Goal: Information Seeking & Learning: Learn about a topic

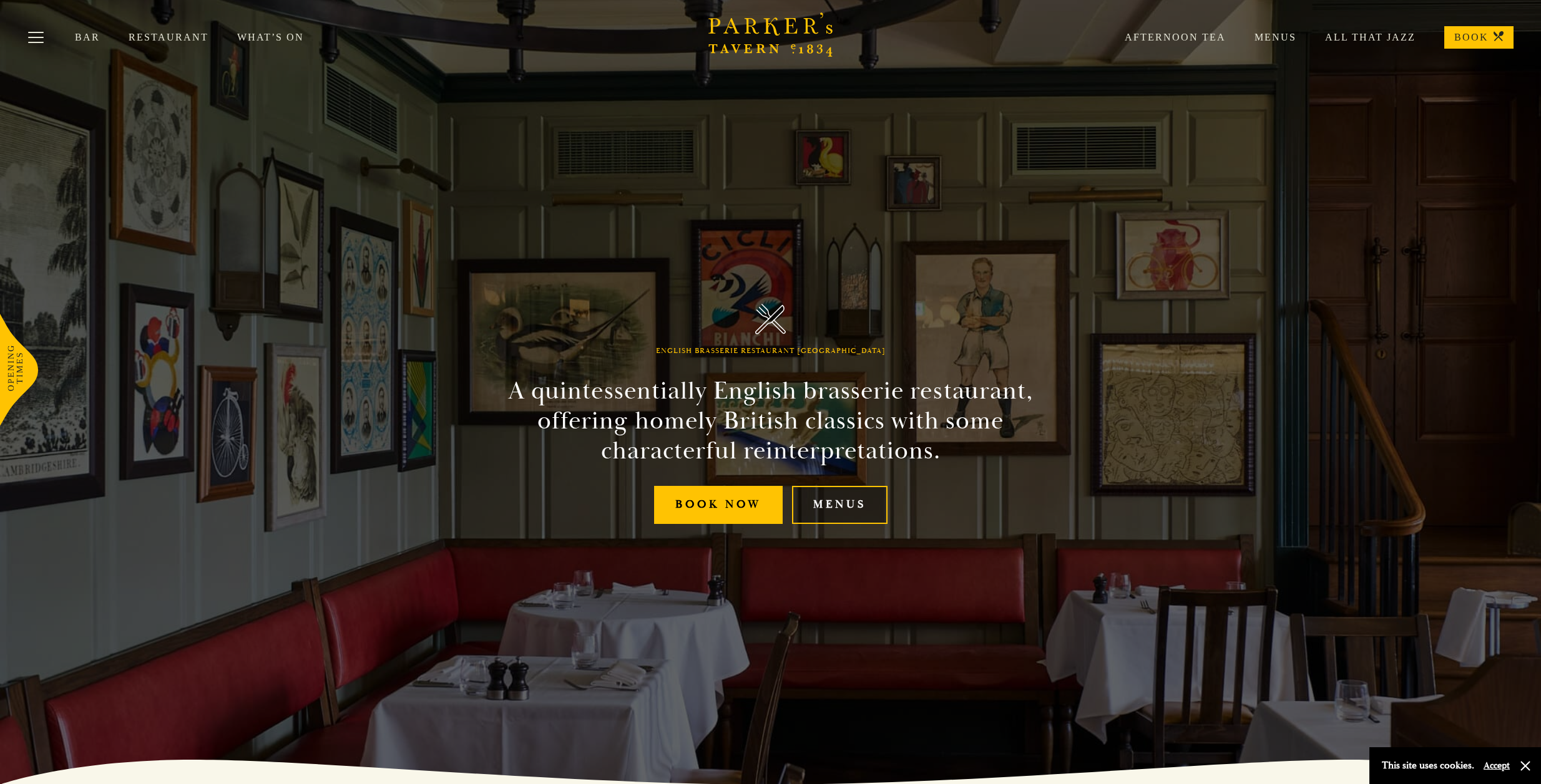
click at [829, 495] on link "Menus" at bounding box center [840, 505] width 95 height 38
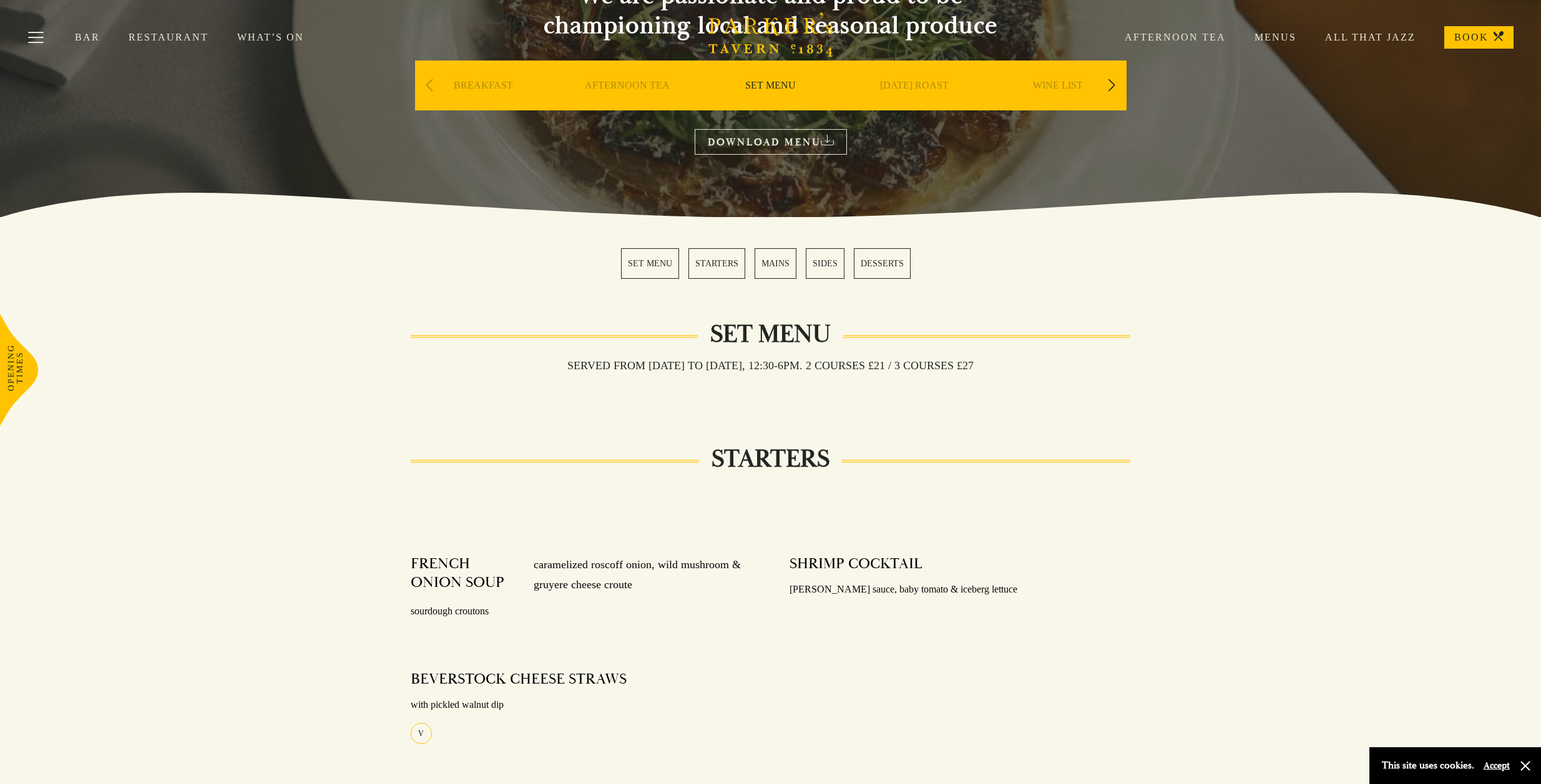
scroll to position [187, 0]
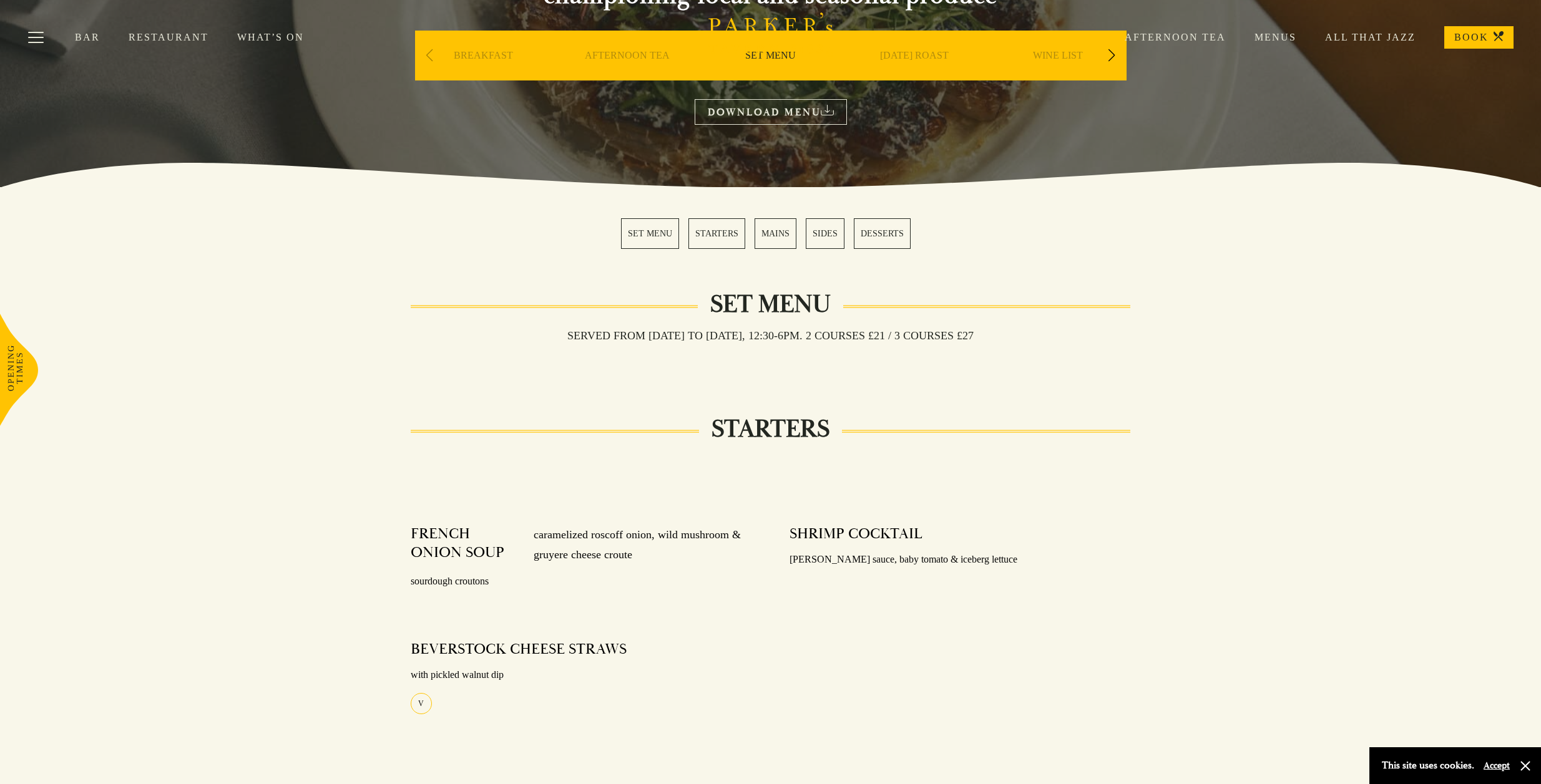
click at [607, 56] on div "Bar Restaurant What’s On Afternoon Tea Menus All That Jazz BOOK" at bounding box center [770, 37] width 1541 height 75
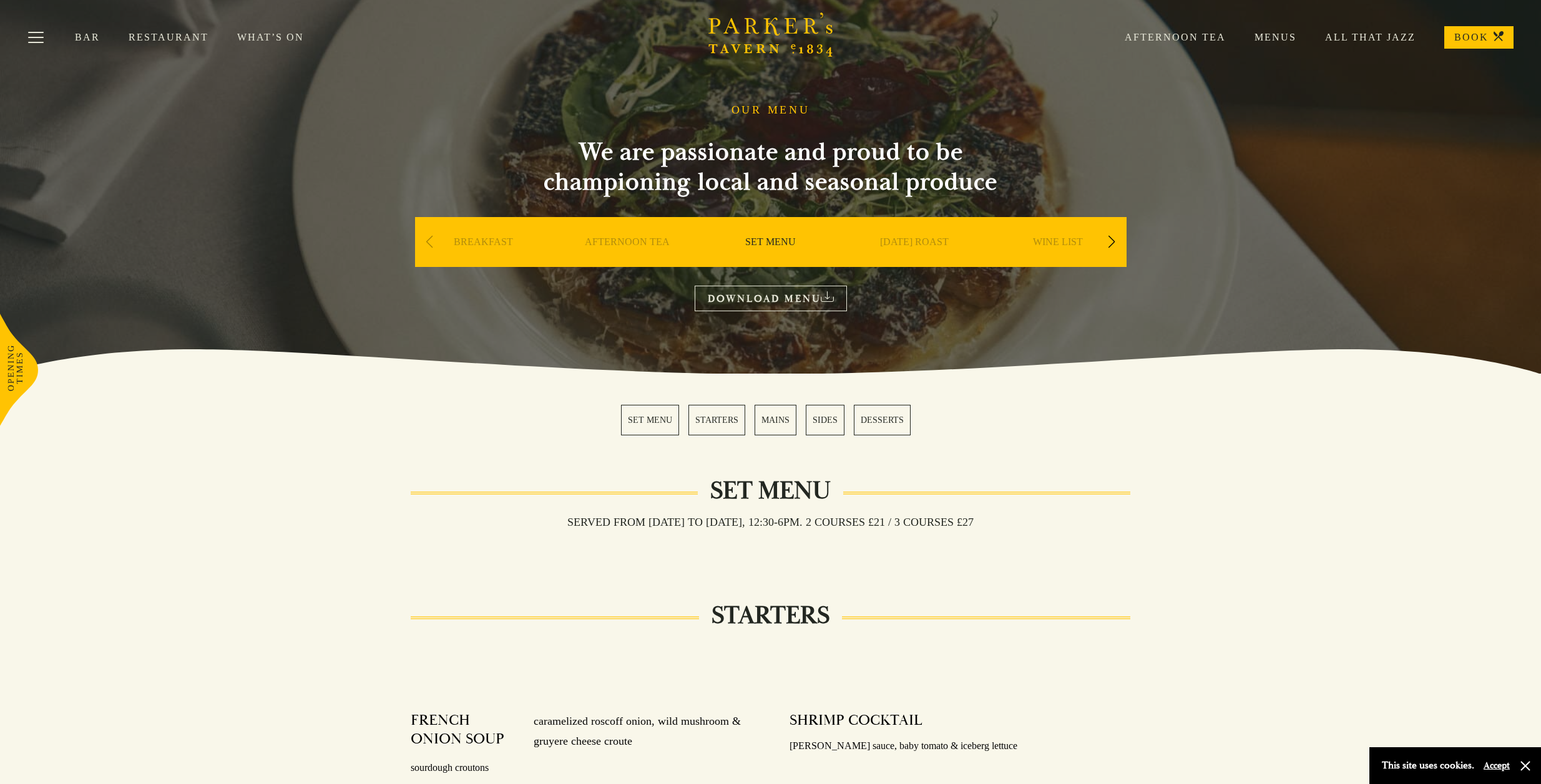
scroll to position [0, 0]
click at [1103, 230] on div "BREAKFAST AFTERNOON TEA SET MENU [DATE] ROAST WINE LIST A LA CARTE DESSERT BAR …" at bounding box center [770, 242] width 711 height 50
click at [1109, 242] on div "Next slide" at bounding box center [1112, 242] width 17 height 27
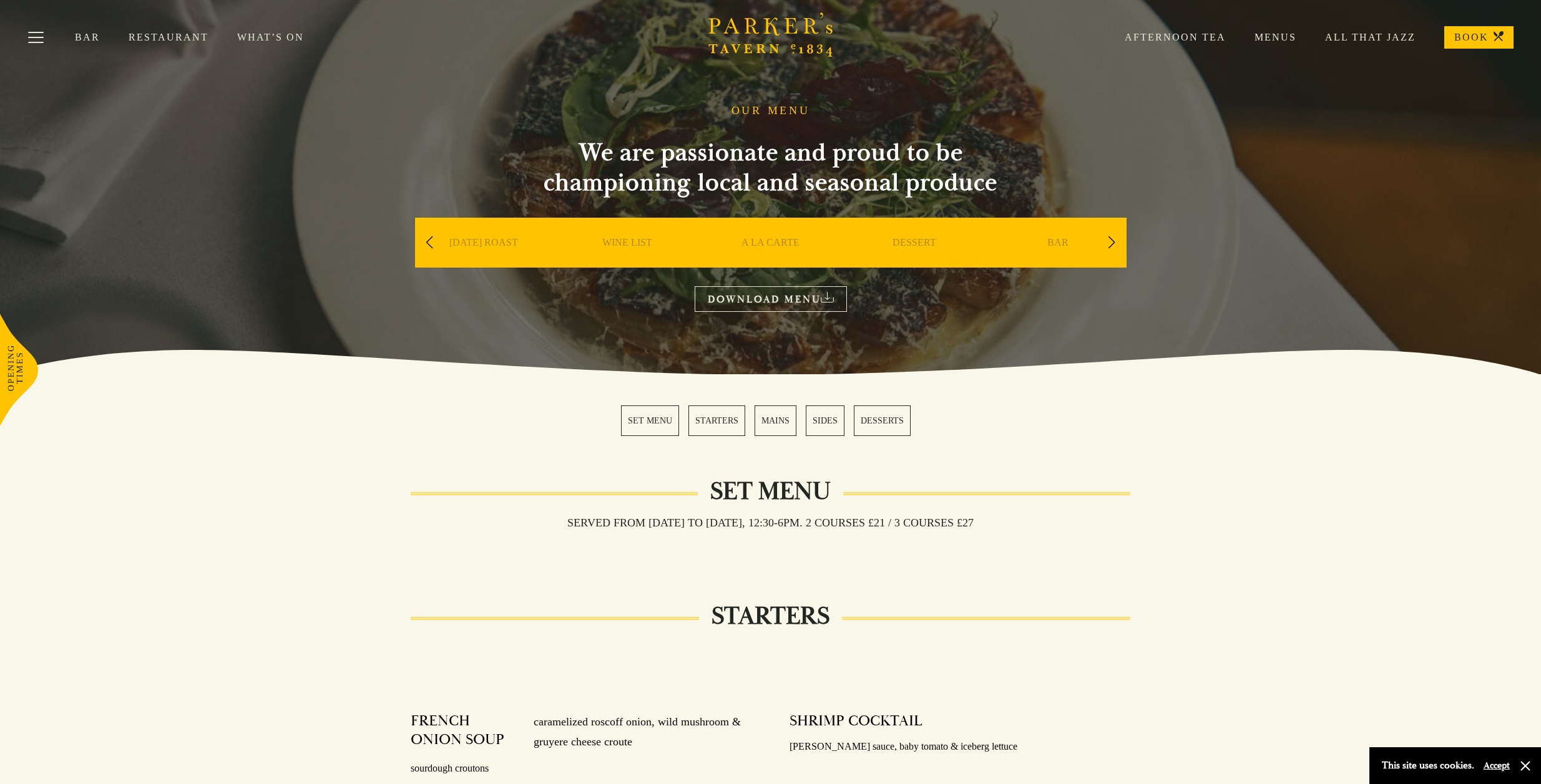
click at [752, 241] on link "A LA CARTE" at bounding box center [770, 261] width 58 height 50
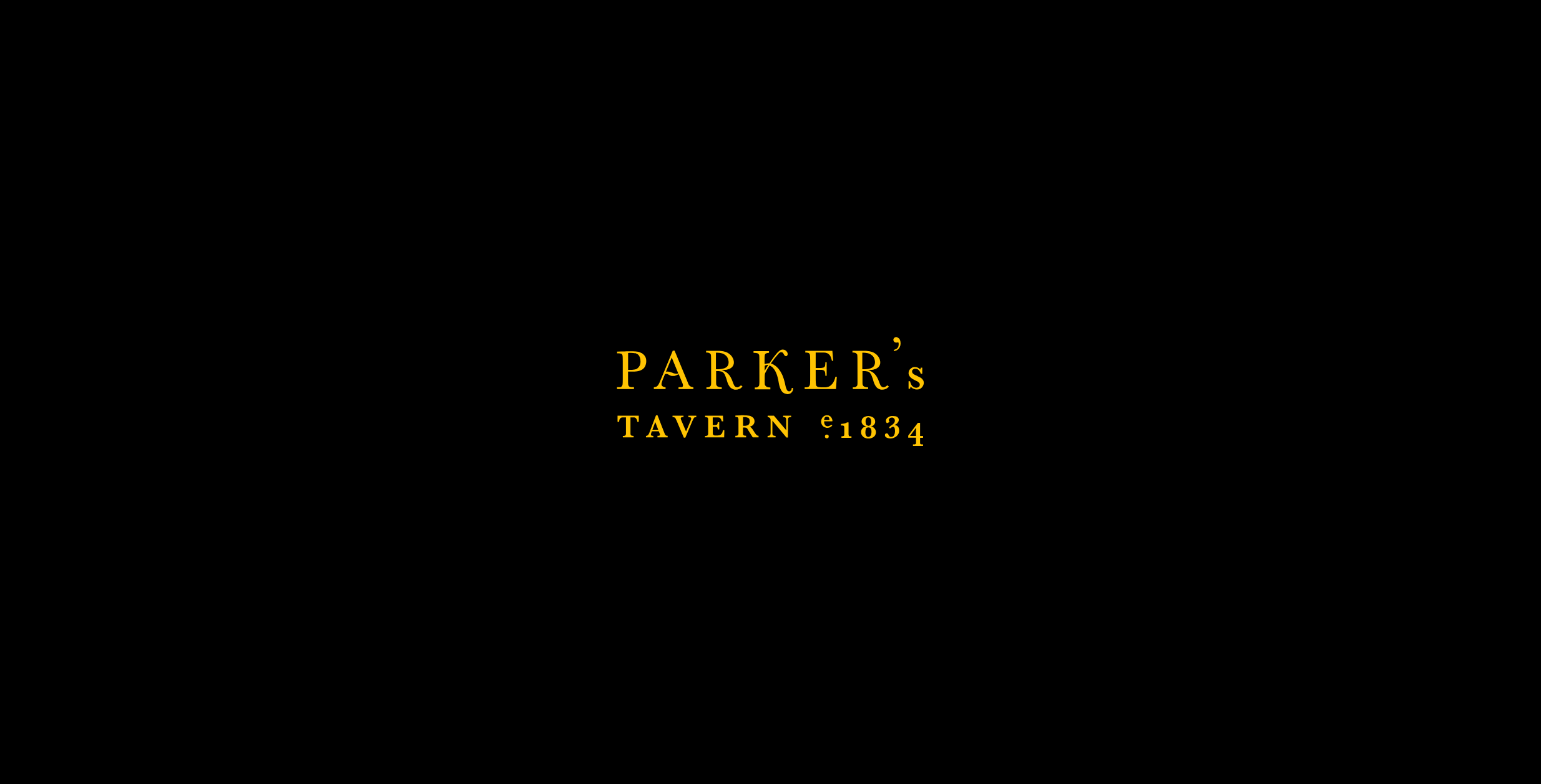
drag, startPoint x: 680, startPoint y: 363, endPoint x: 1001, endPoint y: 364, distance: 321.0
click at [1001, 364] on div "Brasserie Restaurant [GEOGRAPHIC_DATA] | [PERSON_NAME] Tavern Cambridge [PERSON…" at bounding box center [770, 392] width 1541 height 784
drag, startPoint x: 706, startPoint y: 442, endPoint x: 969, endPoint y: 439, distance: 263.0
click at [969, 439] on div "Brasserie Restaurant [GEOGRAPHIC_DATA] | [PERSON_NAME] Tavern Cambridge [PERSON…" at bounding box center [770, 392] width 1541 height 784
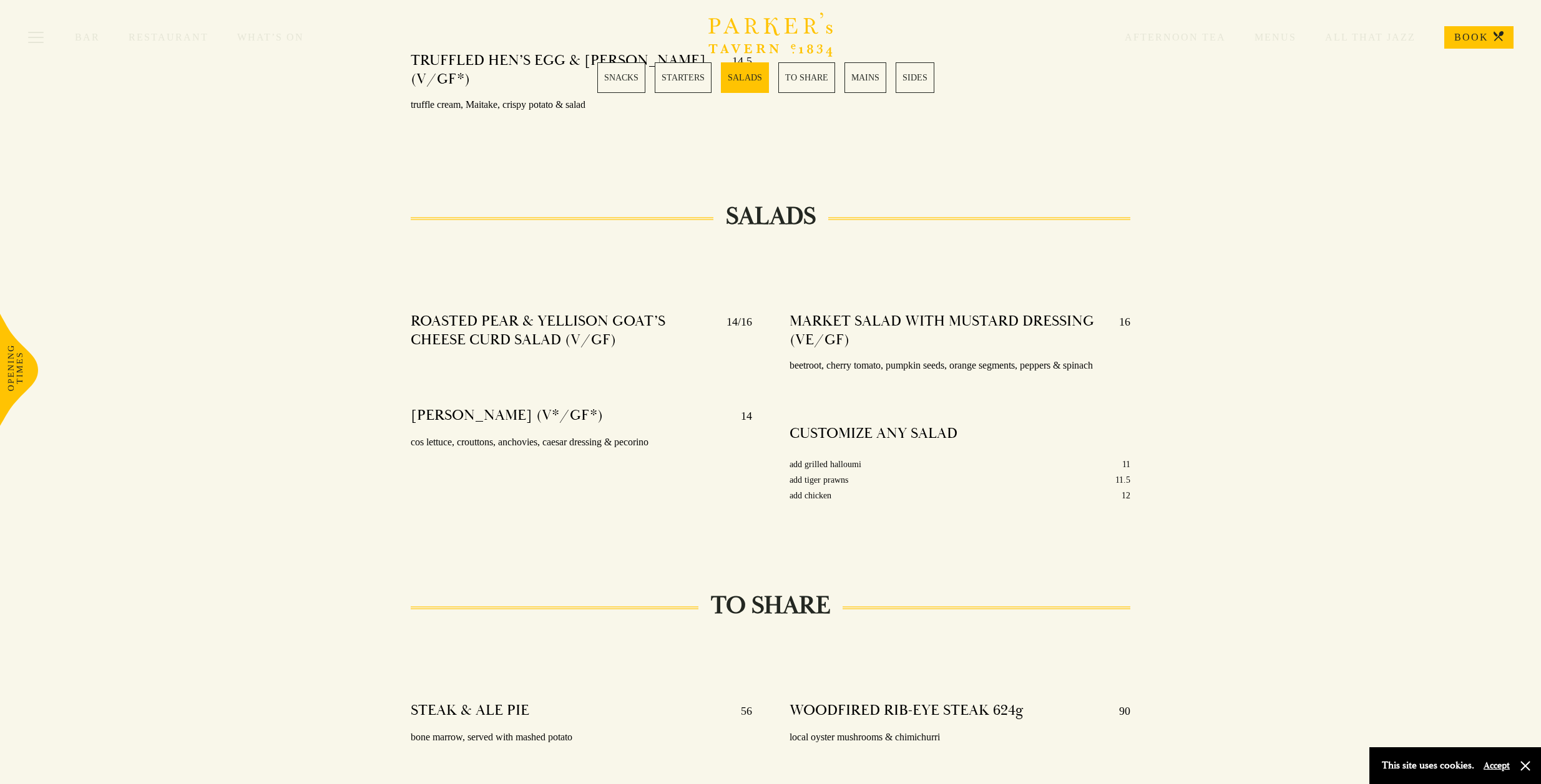
scroll to position [1296, 0]
